Goal: Browse casually: Explore the website without a specific task or goal

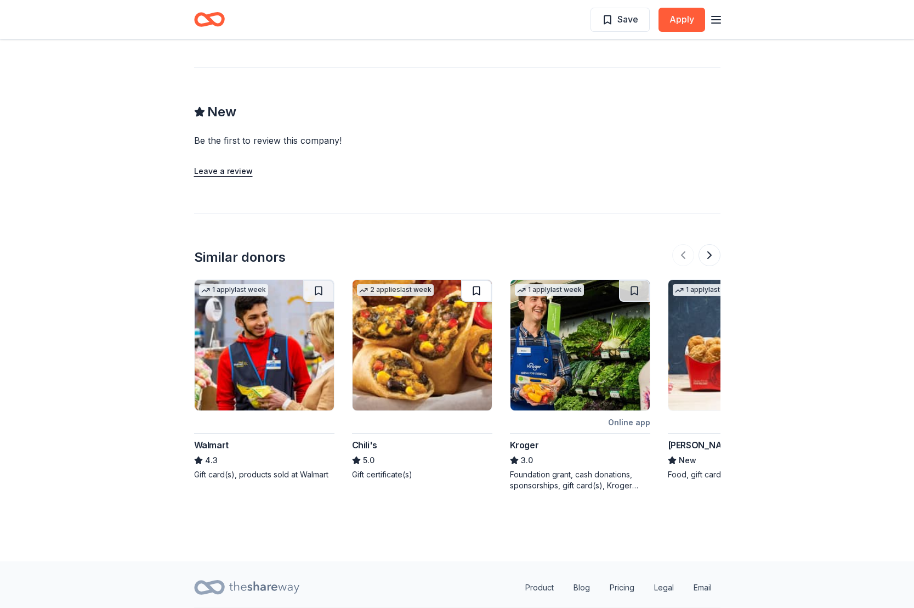
scroll to position [886, 0]
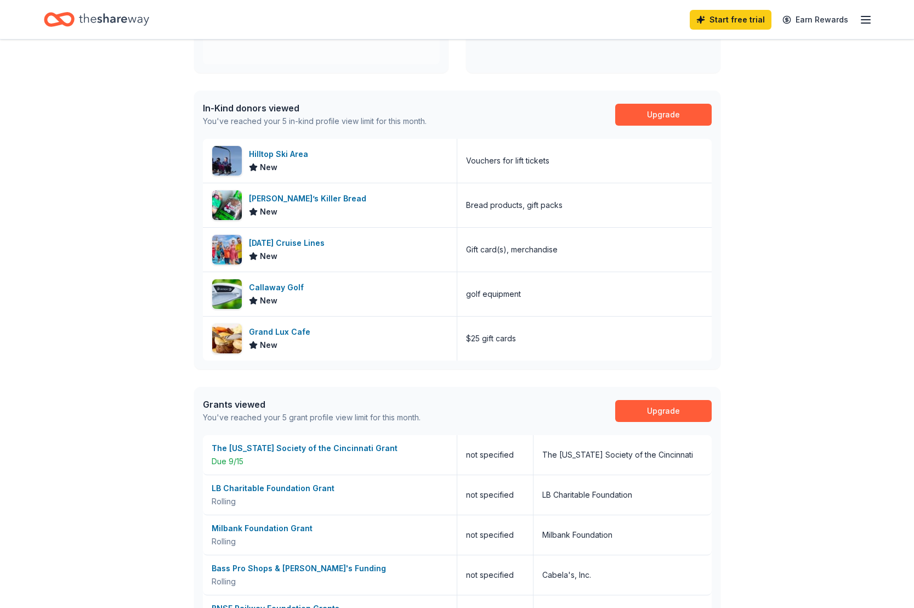
scroll to position [405, 0]
